Goal: Information Seeking & Learning: Learn about a topic

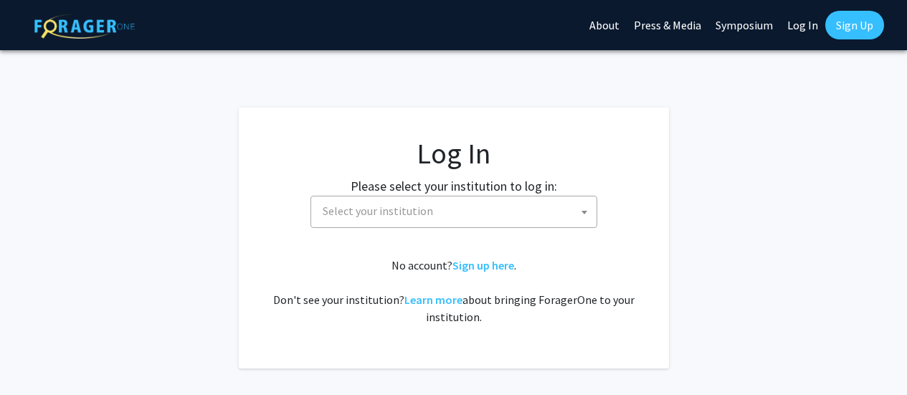
select select
click at [475, 217] on span "Select your institution" at bounding box center [457, 211] width 280 height 29
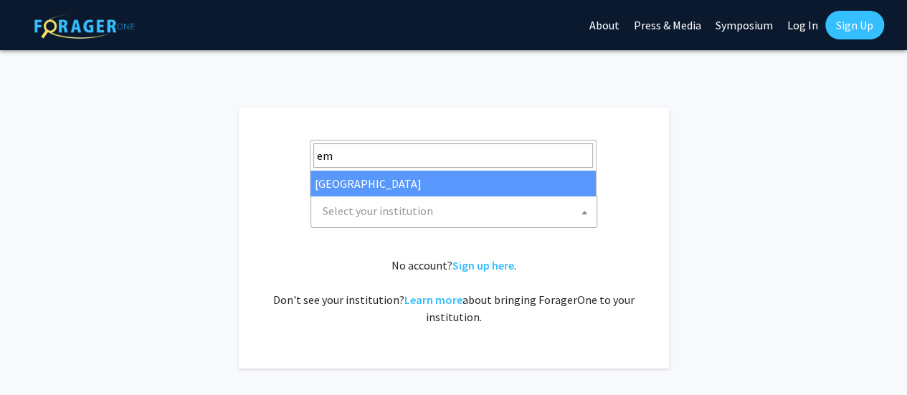
type input "em"
select select "12"
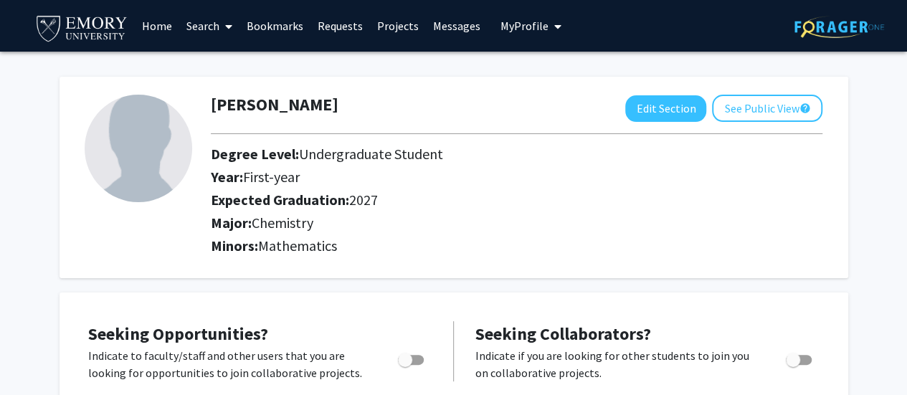
click at [405, 29] on link "Projects" at bounding box center [398, 26] width 56 height 50
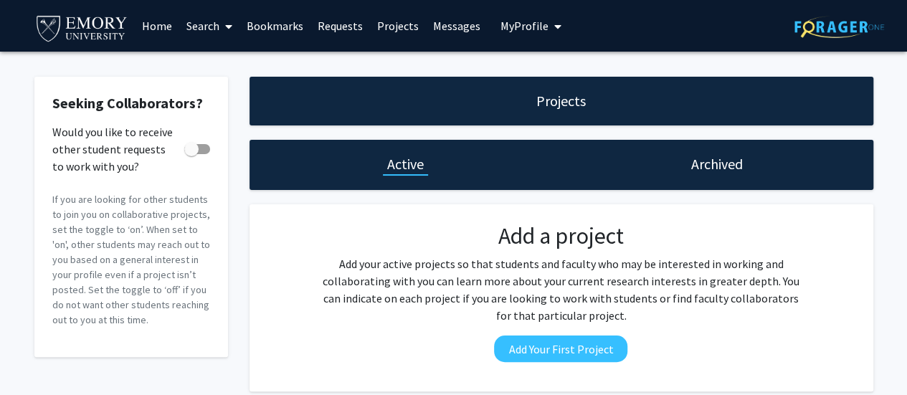
click at [164, 25] on link "Home" at bounding box center [157, 26] width 44 height 50
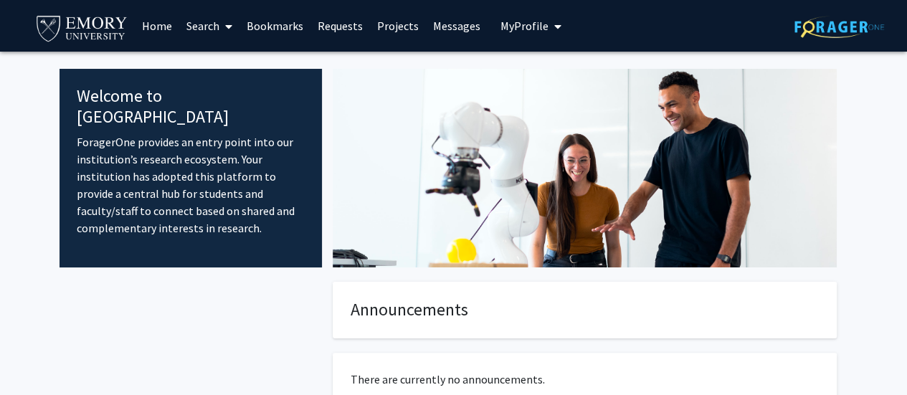
click at [207, 29] on link "Search" at bounding box center [209, 26] width 60 height 50
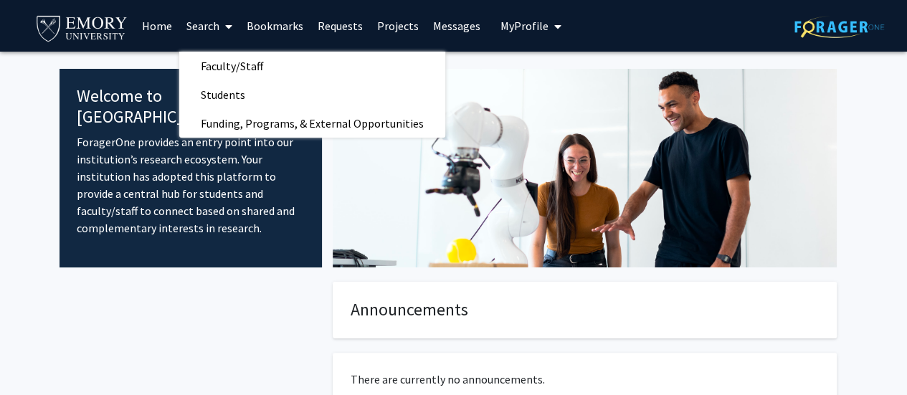
click at [238, 72] on span "Faculty/Staff" at bounding box center [231, 66] width 105 height 29
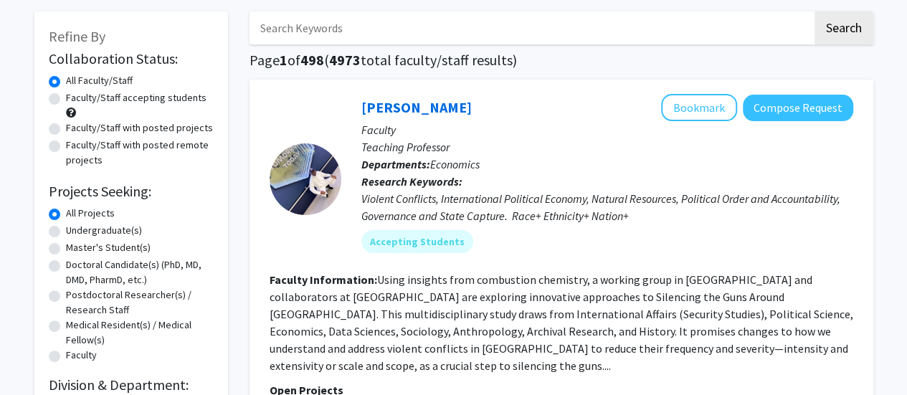
scroll to position [66, 0]
click at [66, 231] on label "Undergraduate(s)" at bounding box center [104, 229] width 76 height 15
click at [66, 231] on input "Undergraduate(s)" at bounding box center [70, 226] width 9 height 9
radio input "true"
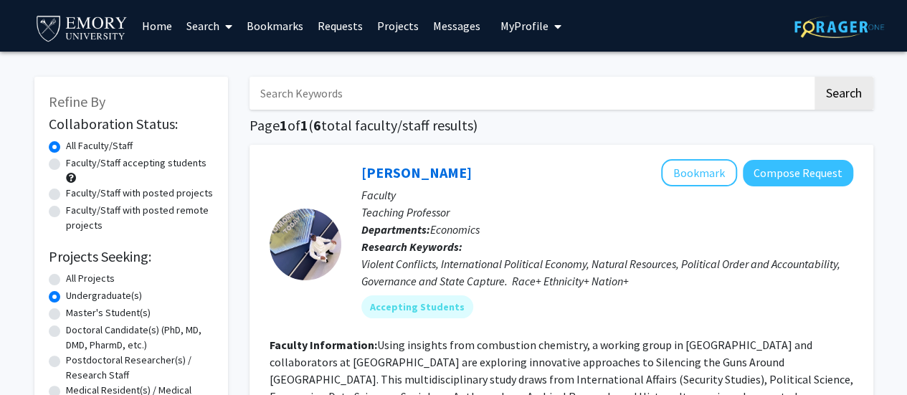
click at [151, 31] on link "Home" at bounding box center [157, 26] width 44 height 50
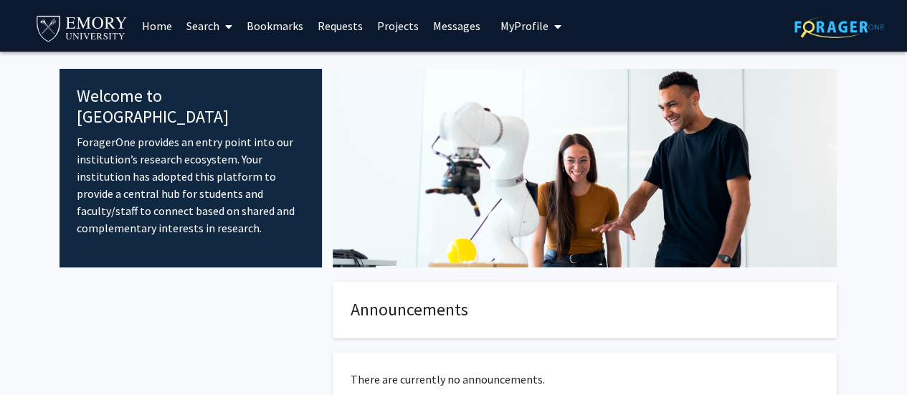
click at [221, 27] on span at bounding box center [225, 26] width 13 height 50
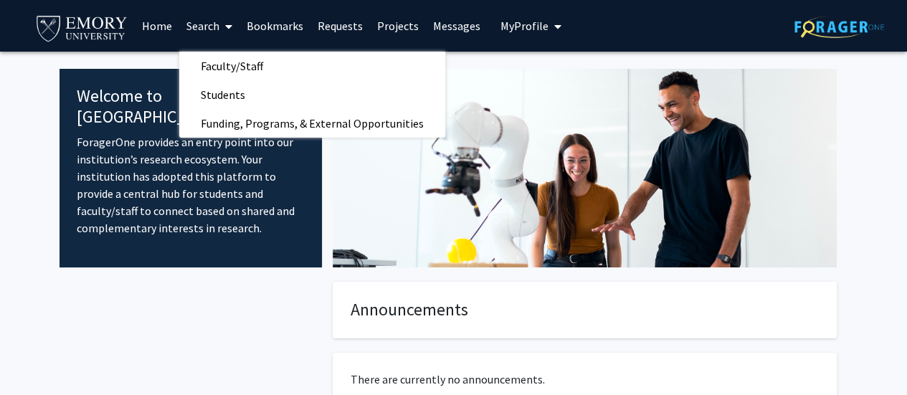
click at [248, 68] on span "Faculty/Staff" at bounding box center [231, 66] width 105 height 29
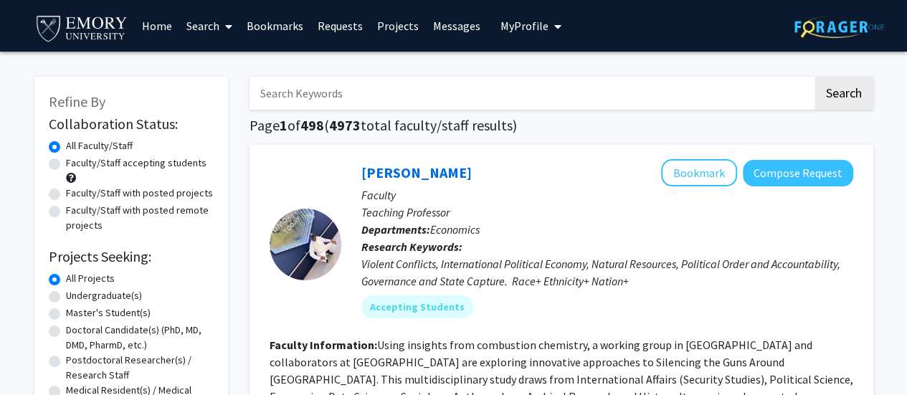
click at [534, 27] on span "My Profile" at bounding box center [525, 26] width 48 height 14
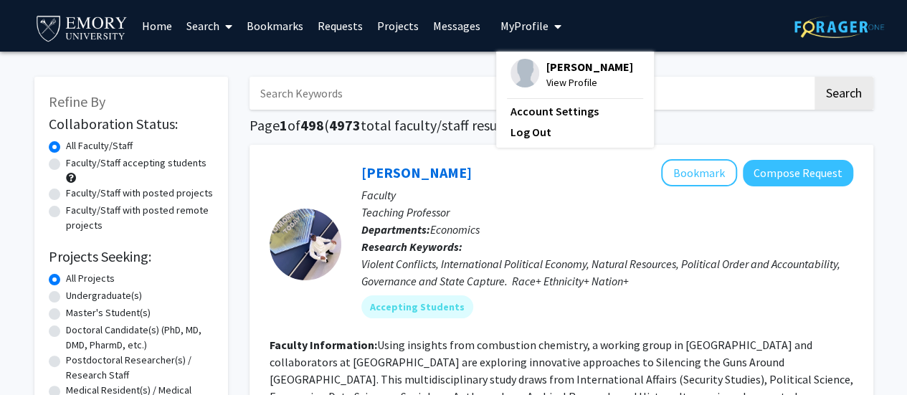
click at [387, 29] on link "Projects" at bounding box center [398, 26] width 56 height 50
